Goal: Find specific page/section: Find specific page/section

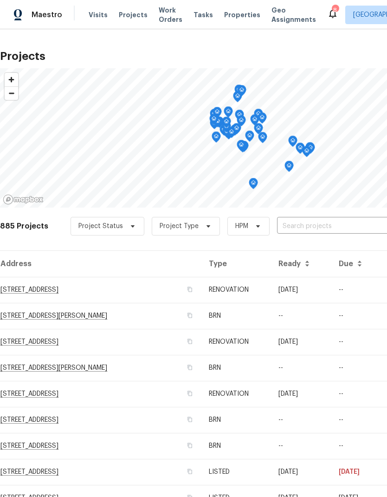
click at [340, 223] on input "text" at bounding box center [330, 226] width 106 height 14
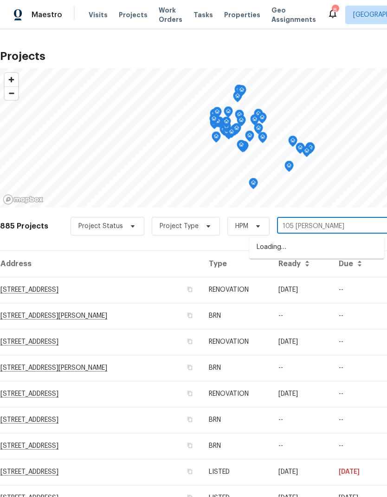
type input "105 gambels"
click at [348, 251] on li "[STREET_ADDRESS]" at bounding box center [316, 247] width 135 height 16
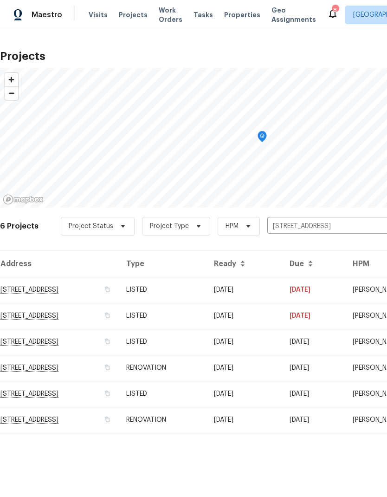
click at [27, 292] on td "[STREET_ADDRESS]" at bounding box center [59, 290] width 119 height 26
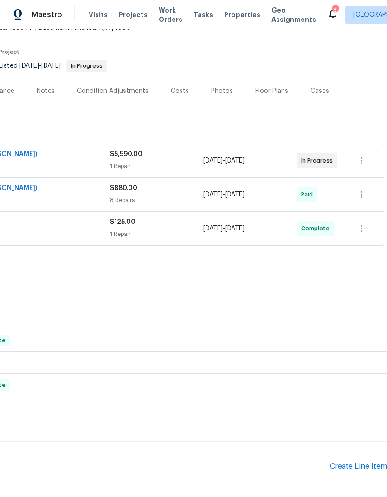
scroll to position [64, 137]
click at [179, 92] on div "Costs" at bounding box center [180, 90] width 18 height 9
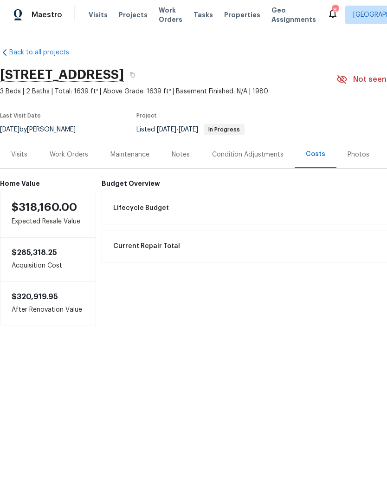
click at [183, 157] on div "Notes" at bounding box center [181, 154] width 18 height 9
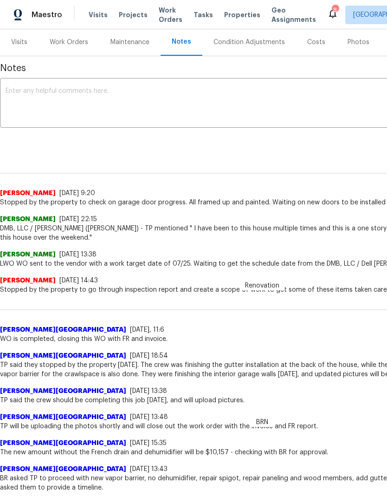
scroll to position [102, 0]
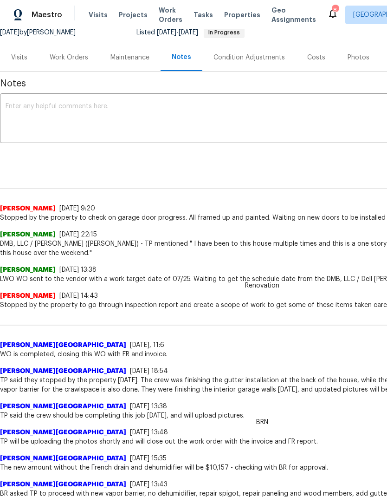
click at [19, 62] on div "Visits" at bounding box center [19, 57] width 16 height 9
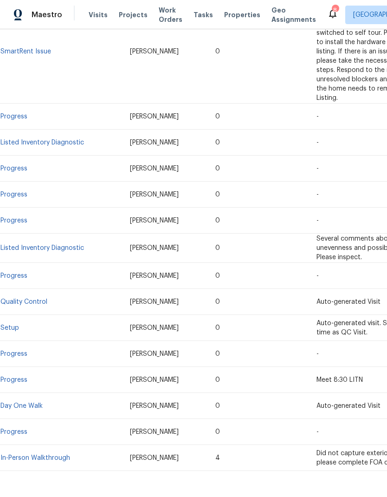
scroll to position [368, 0]
